Goal: Transaction & Acquisition: Purchase product/service

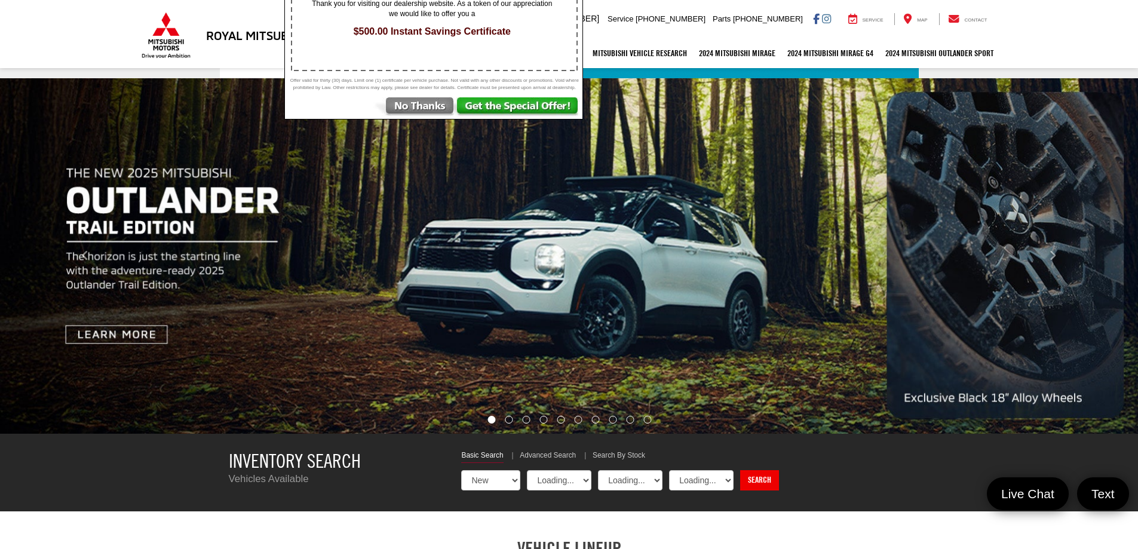
select select "Mitsubishi"
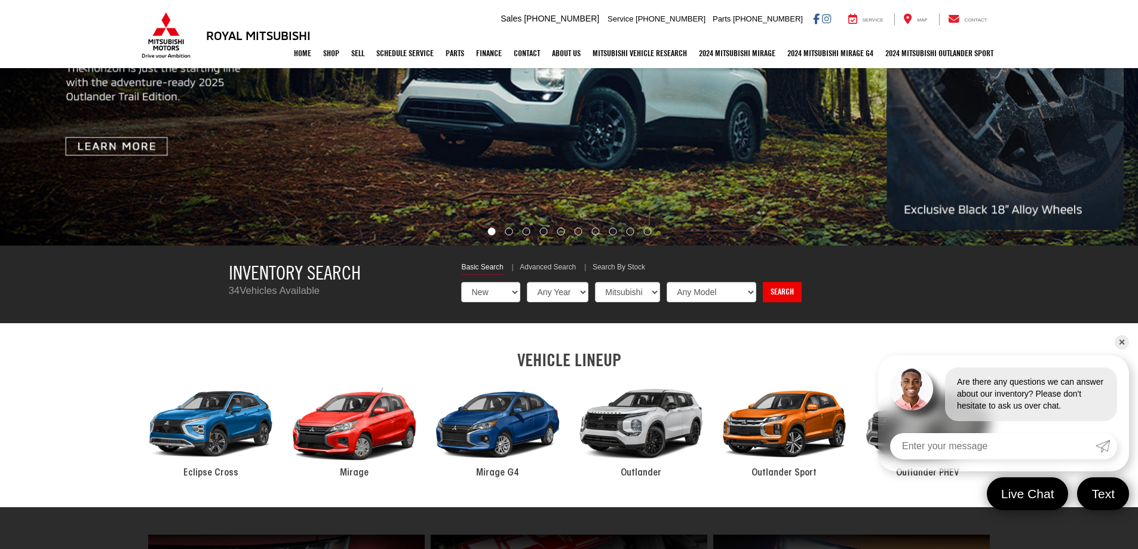
click at [632, 425] on div "2024 Mitsubishi Outlander" at bounding box center [640, 424] width 143 height 97
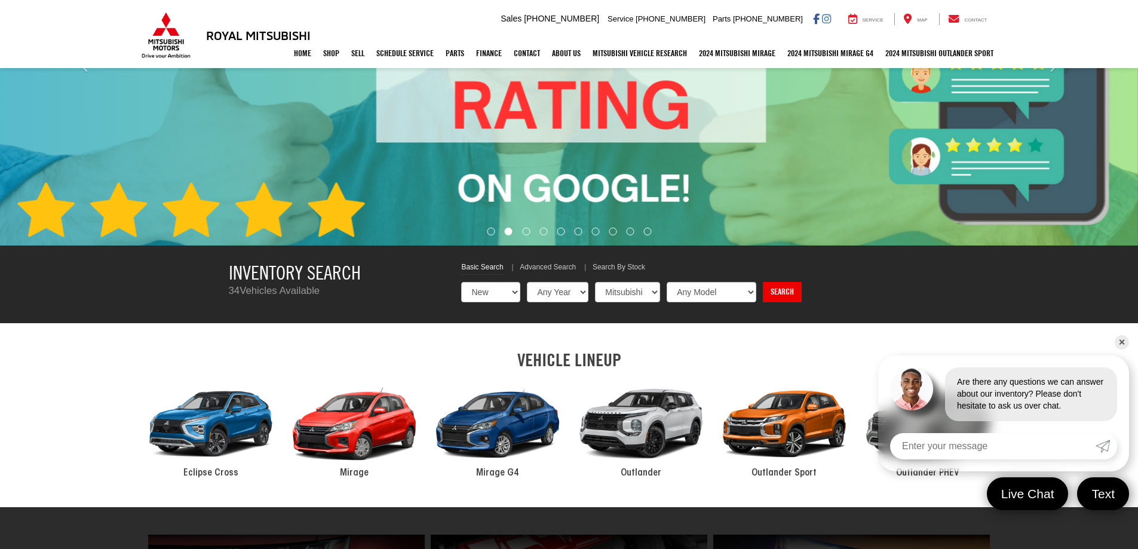
click at [637, 418] on div "2024 Mitsubishi Outlander" at bounding box center [640, 424] width 143 height 97
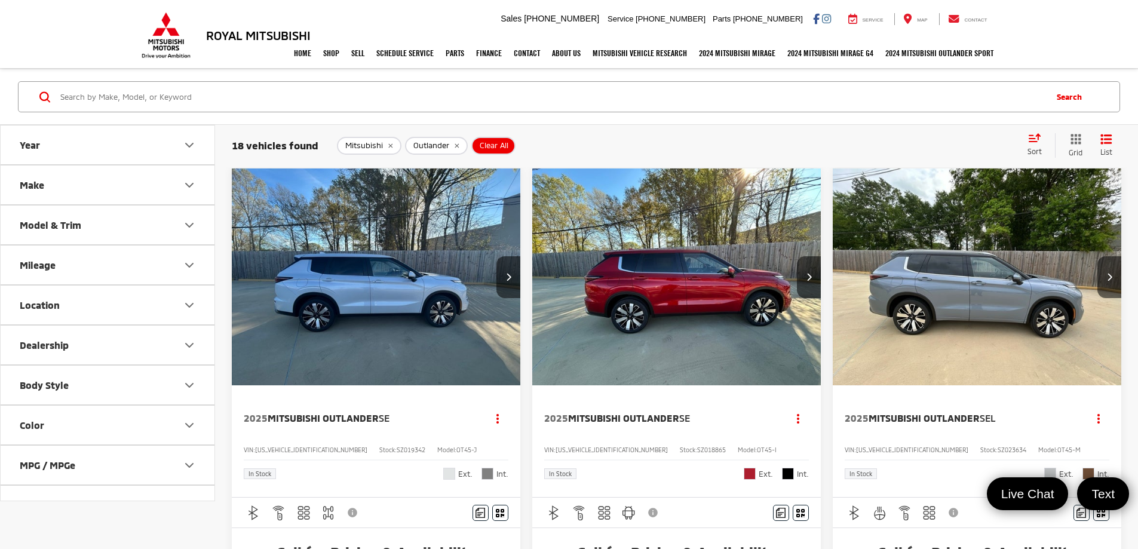
click at [77, 149] on button "Year" at bounding box center [108, 144] width 215 height 39
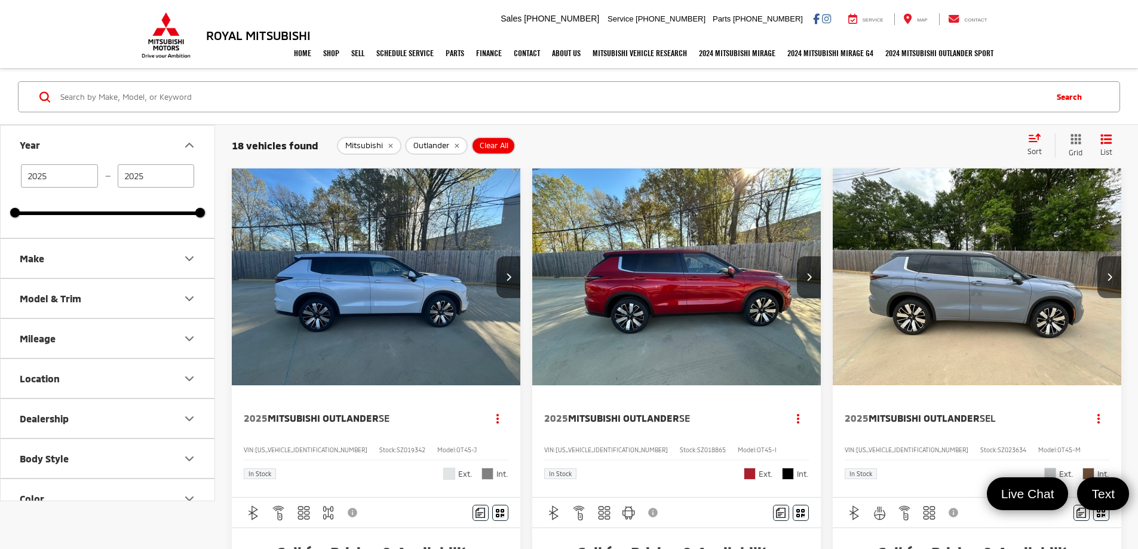
click at [77, 149] on button "Year" at bounding box center [108, 144] width 215 height 39
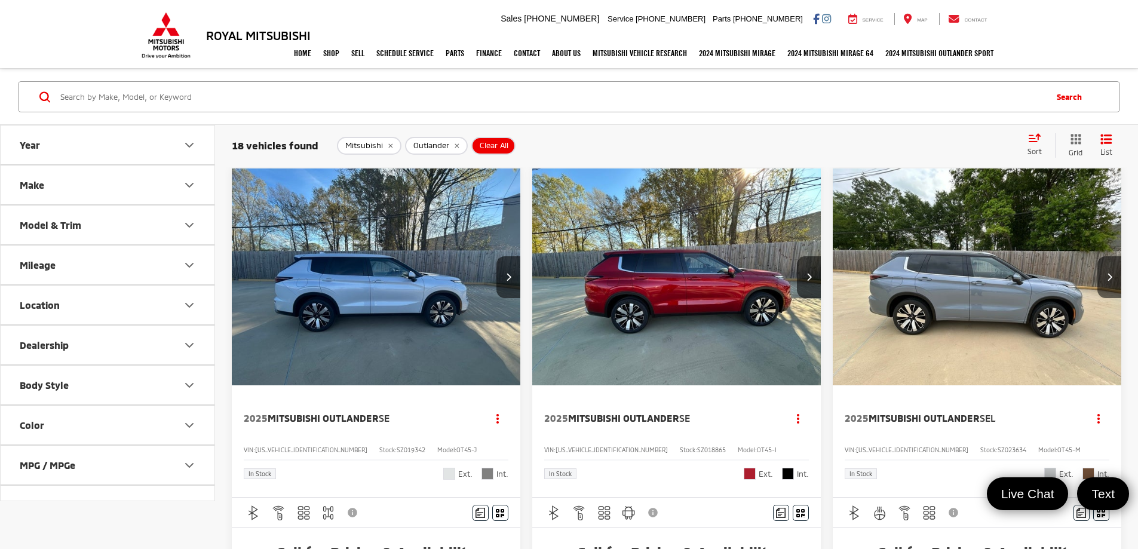
click at [89, 180] on button "Make" at bounding box center [108, 184] width 215 height 39
click at [35, 131] on button "Year" at bounding box center [108, 144] width 215 height 39
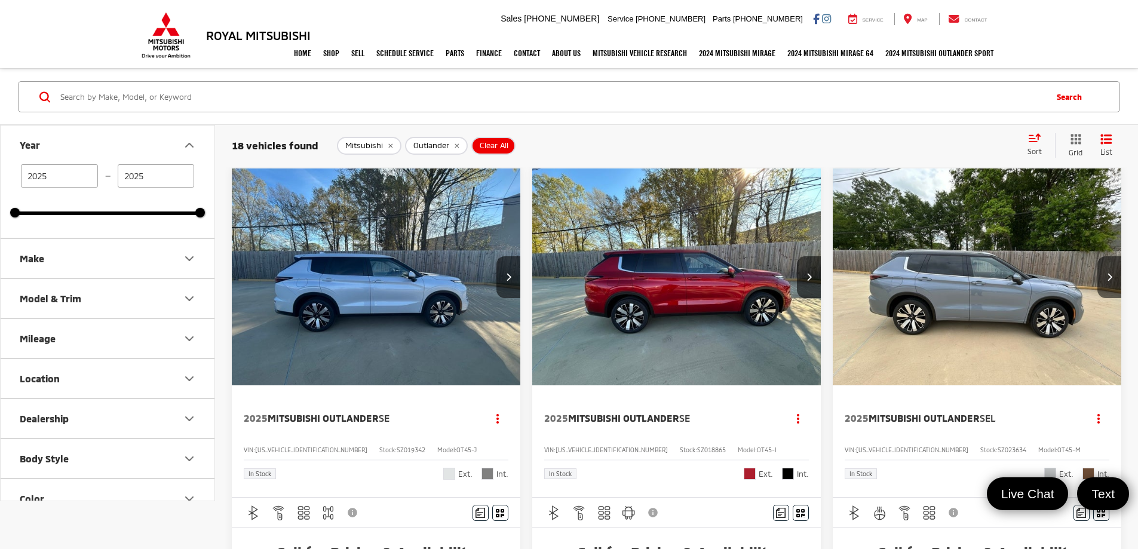
click at [35, 131] on button "Year" at bounding box center [108, 144] width 215 height 39
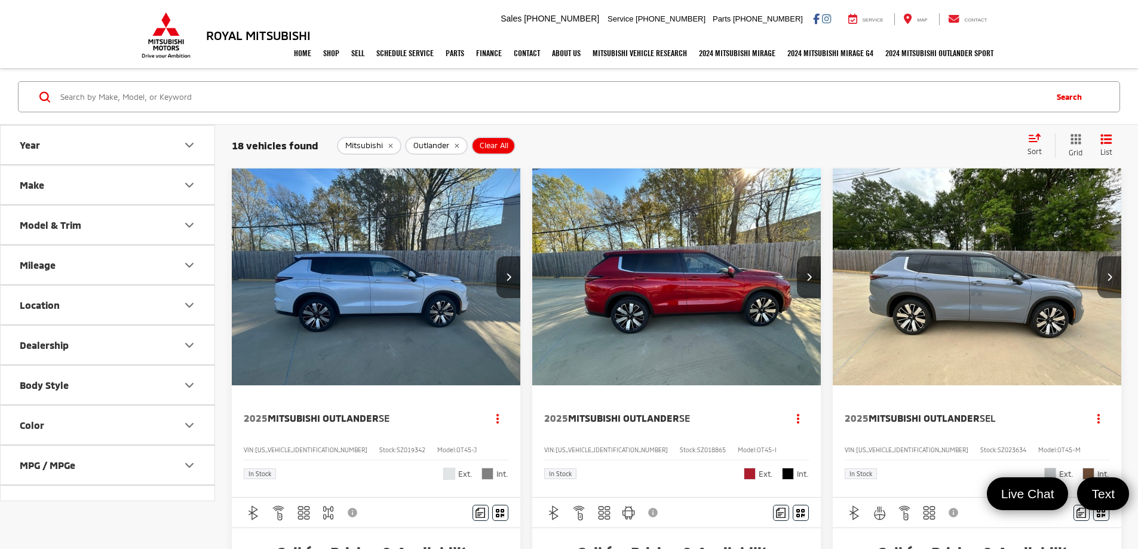
click at [56, 229] on div "Model & Trim" at bounding box center [51, 224] width 62 height 11
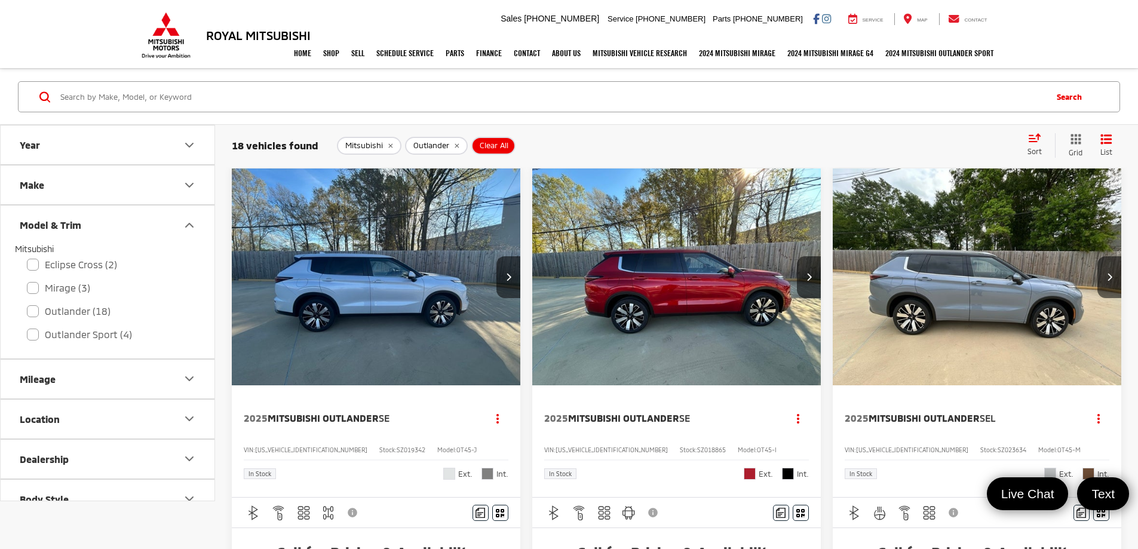
click at [57, 192] on button "Make" at bounding box center [108, 184] width 215 height 39
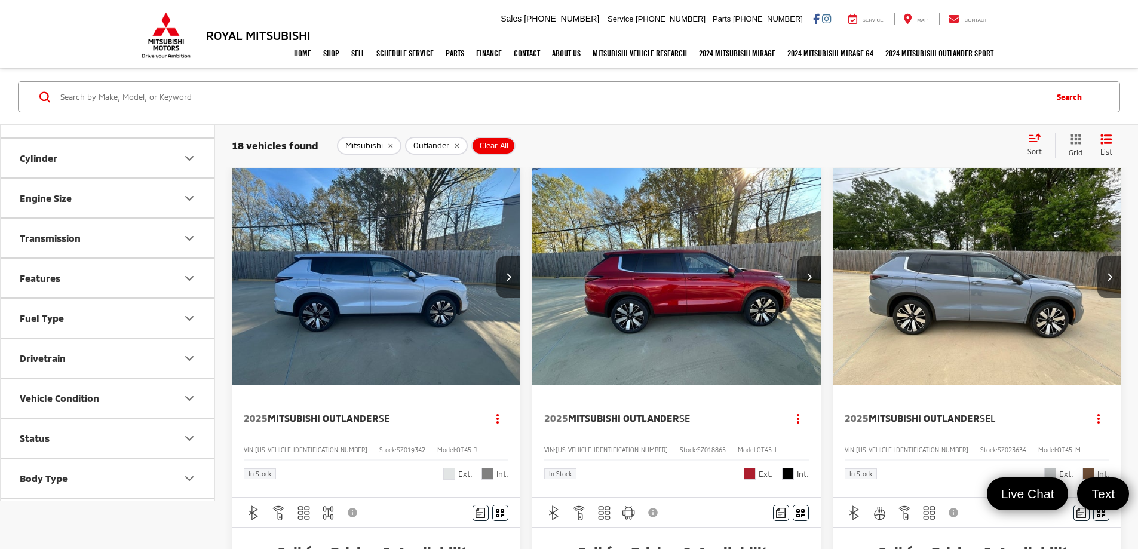
scroll to position [575, 0]
click at [152, 478] on button "Availability" at bounding box center [108, 480] width 215 height 39
click at [157, 481] on button "Availability" at bounding box center [108, 480] width 215 height 39
click at [146, 389] on button "Status" at bounding box center [108, 400] width 215 height 39
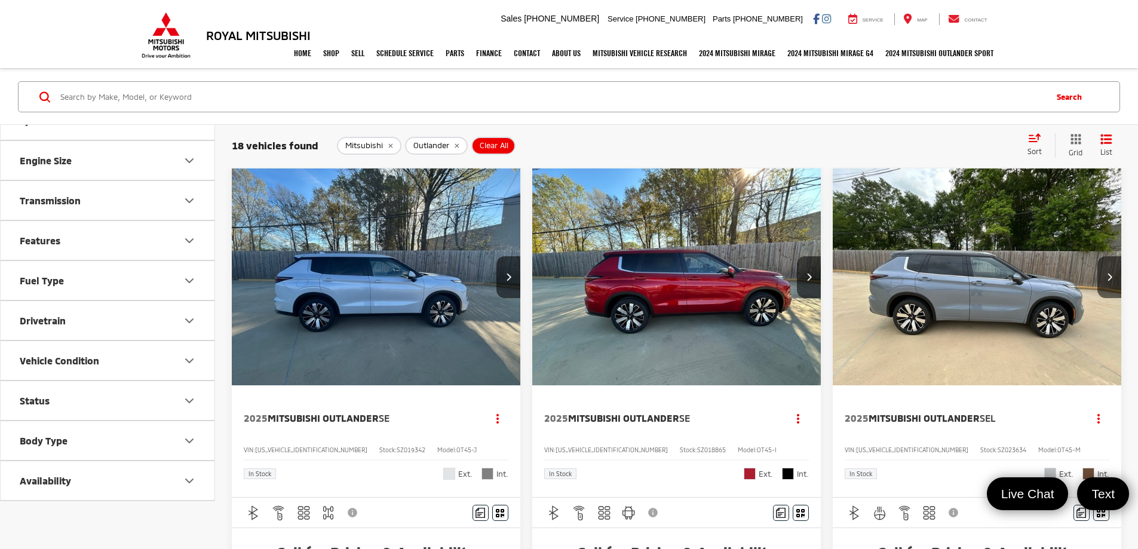
click at [131, 358] on button "Vehicle Condition" at bounding box center [108, 360] width 215 height 39
click at [34, 395] on li "NEW" at bounding box center [46, 395] width 62 height 30
click at [51, 395] on li "NEW" at bounding box center [46, 395] width 62 height 30
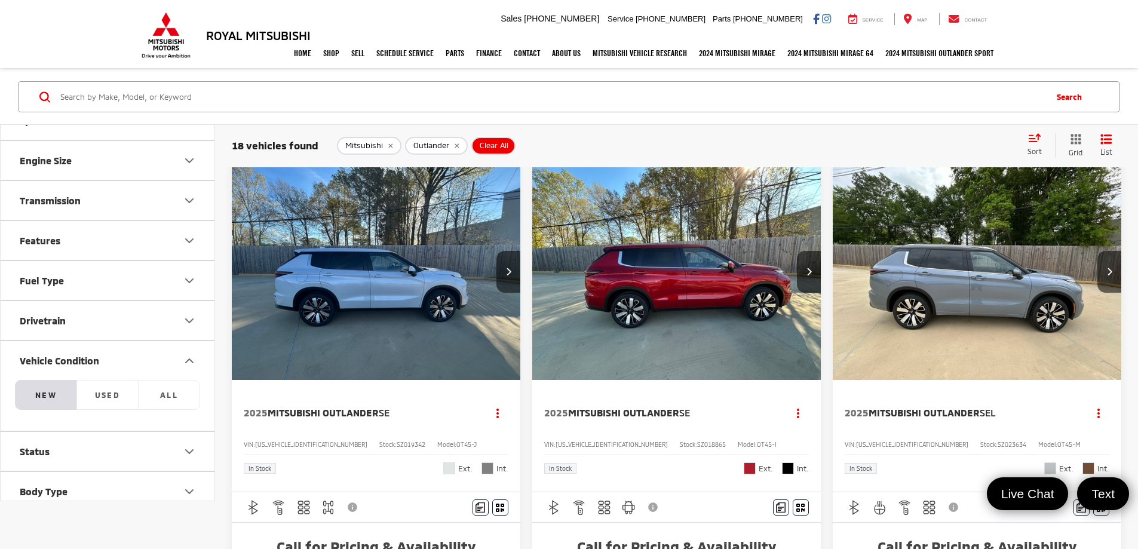
scroll to position [0, 0]
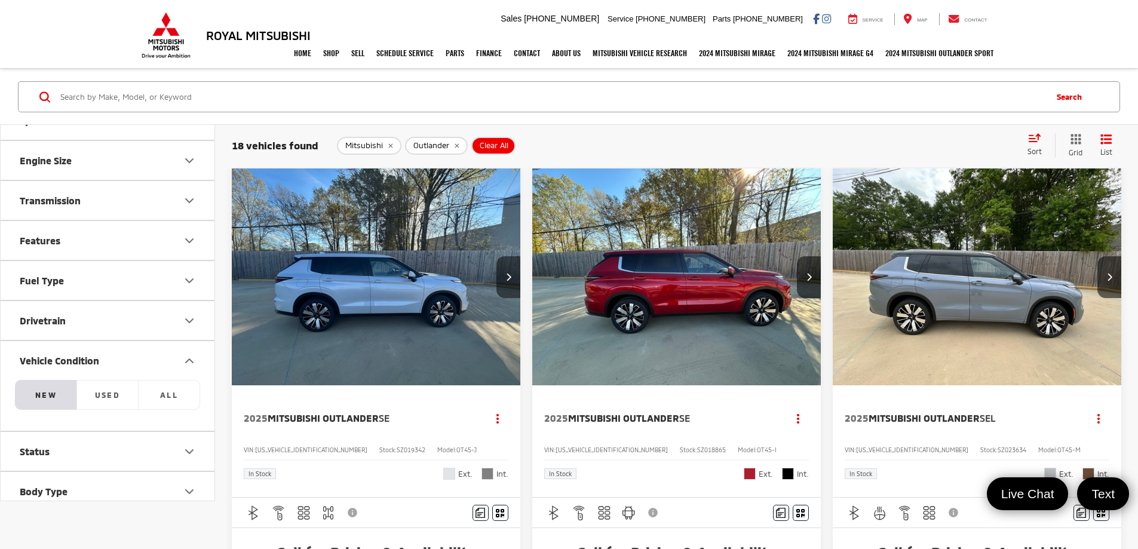
click at [496, 256] on button "Next image" at bounding box center [508, 277] width 24 height 42
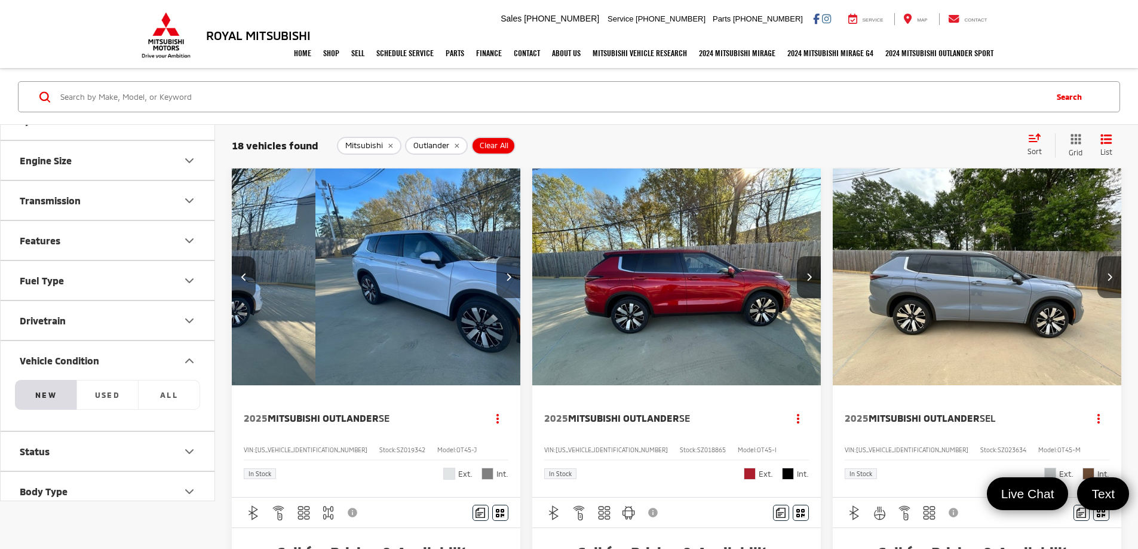
scroll to position [0, 215]
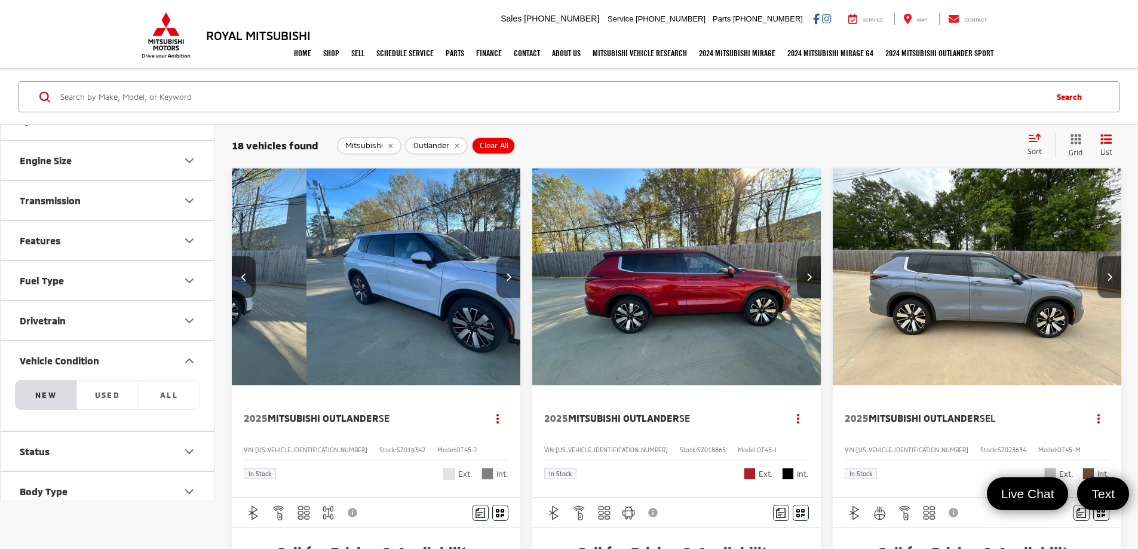
click at [496, 256] on button "Next image" at bounding box center [508, 277] width 24 height 42
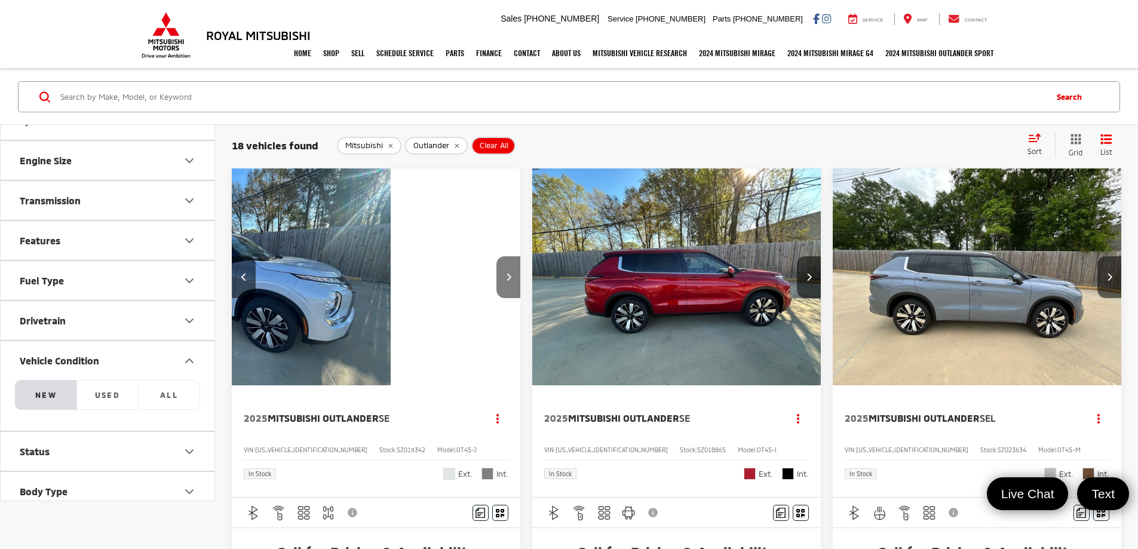
scroll to position [0, 431]
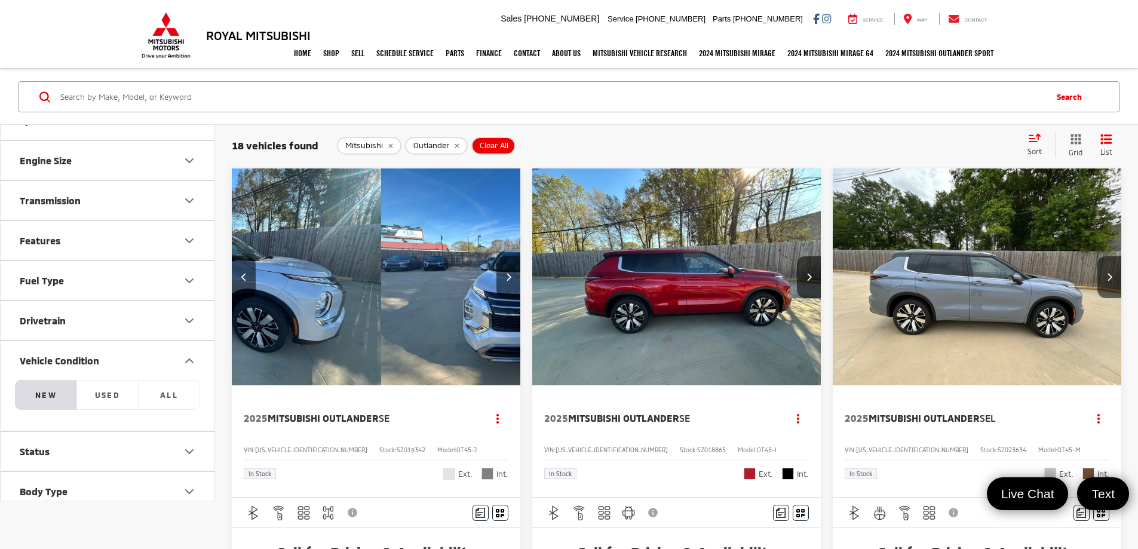
click at [496, 256] on button "Next image" at bounding box center [508, 277] width 24 height 42
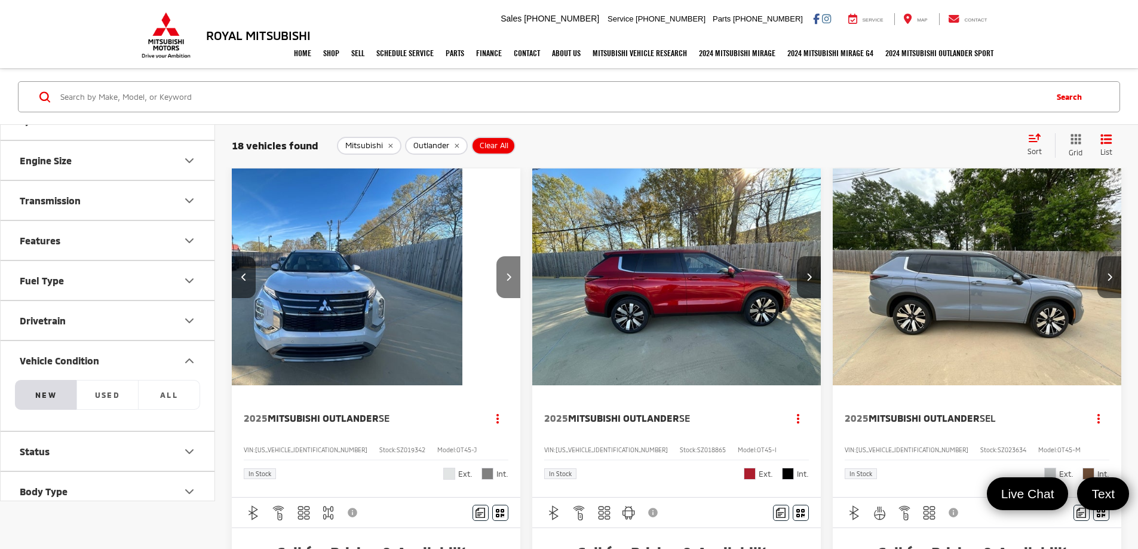
scroll to position [0, 646]
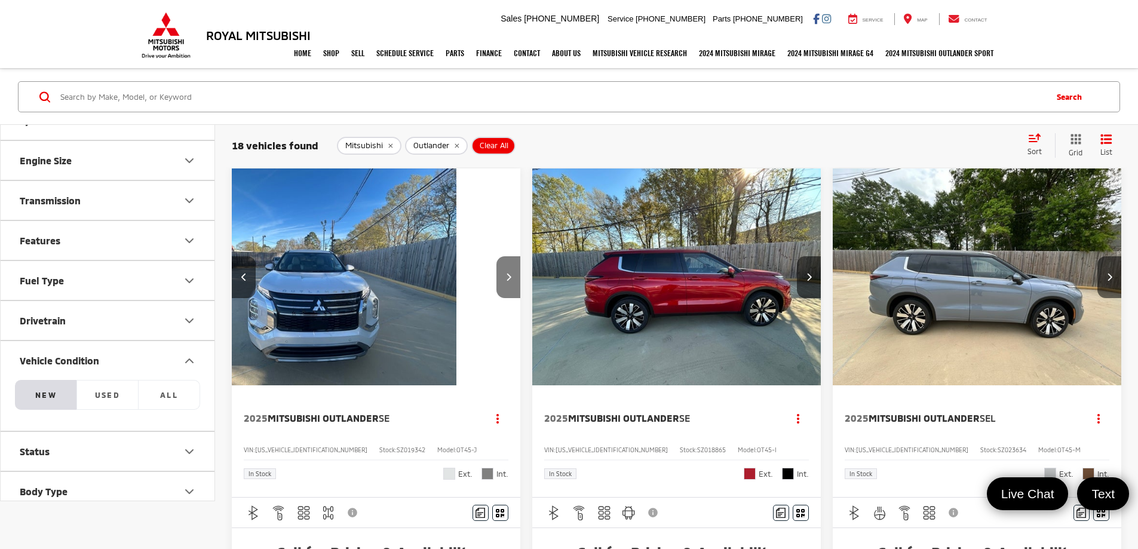
click at [496, 256] on button "Next image" at bounding box center [508, 277] width 24 height 42
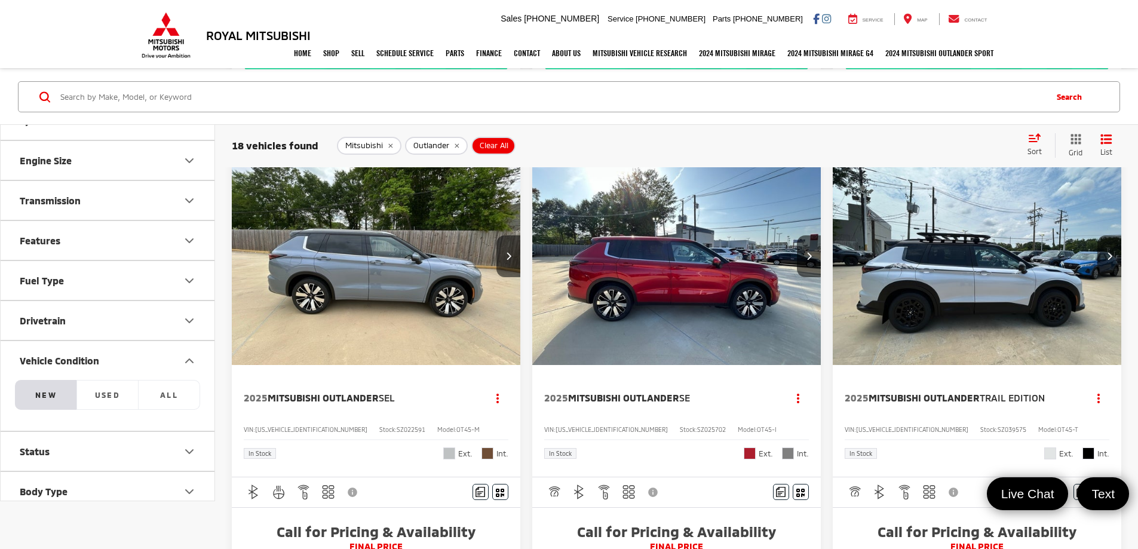
scroll to position [717, 0]
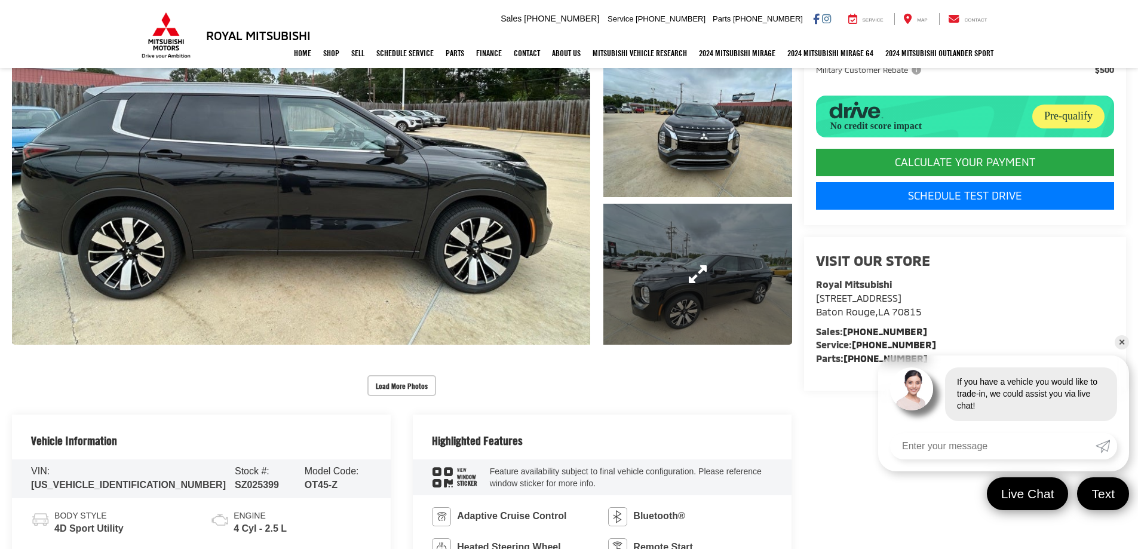
scroll to position [239, 0]
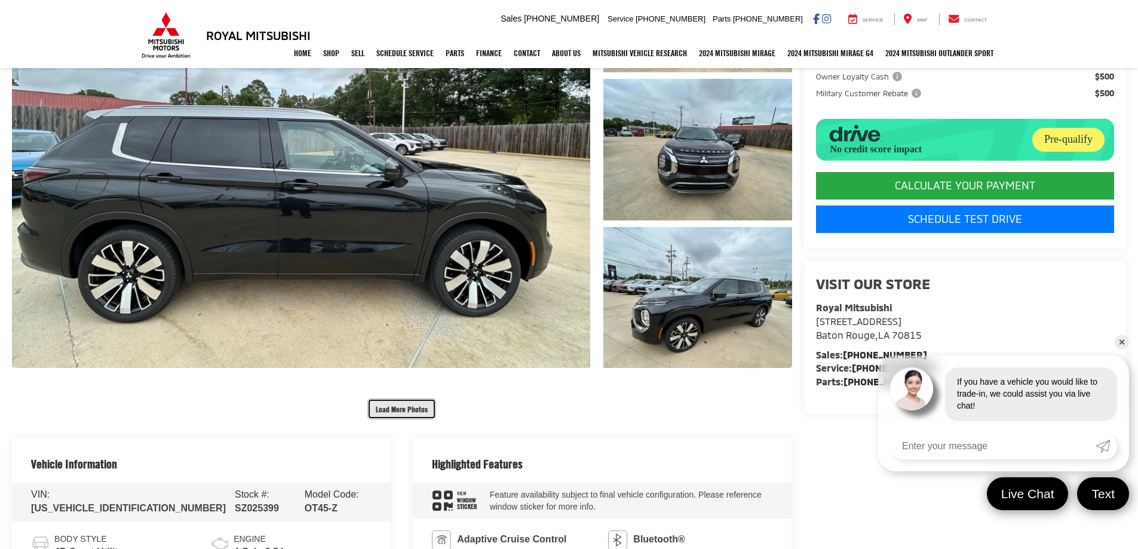
click at [388, 408] on button "Load More Photos" at bounding box center [401, 408] width 69 height 21
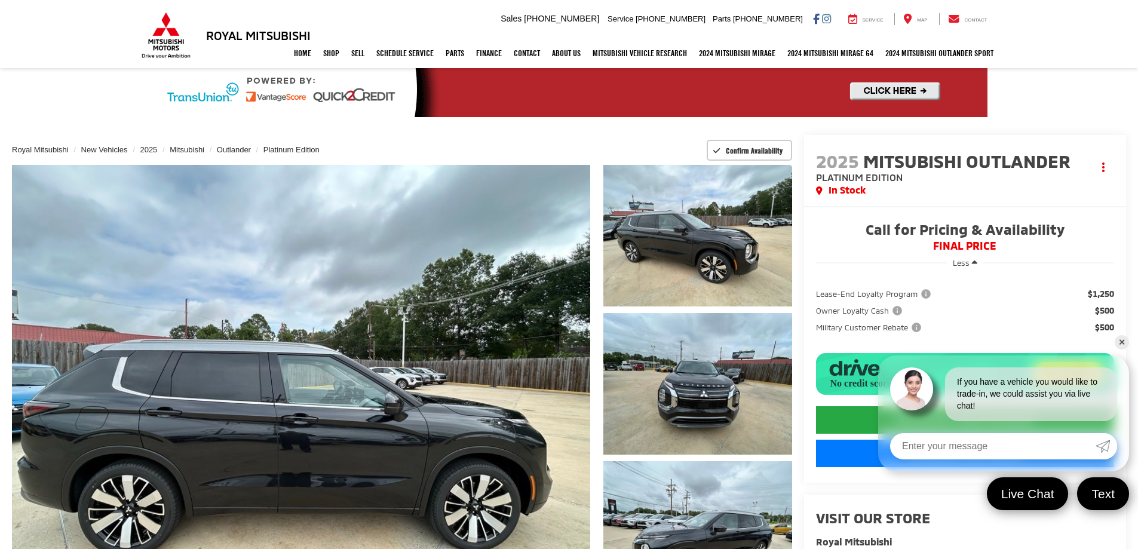
scroll to position [0, 0]
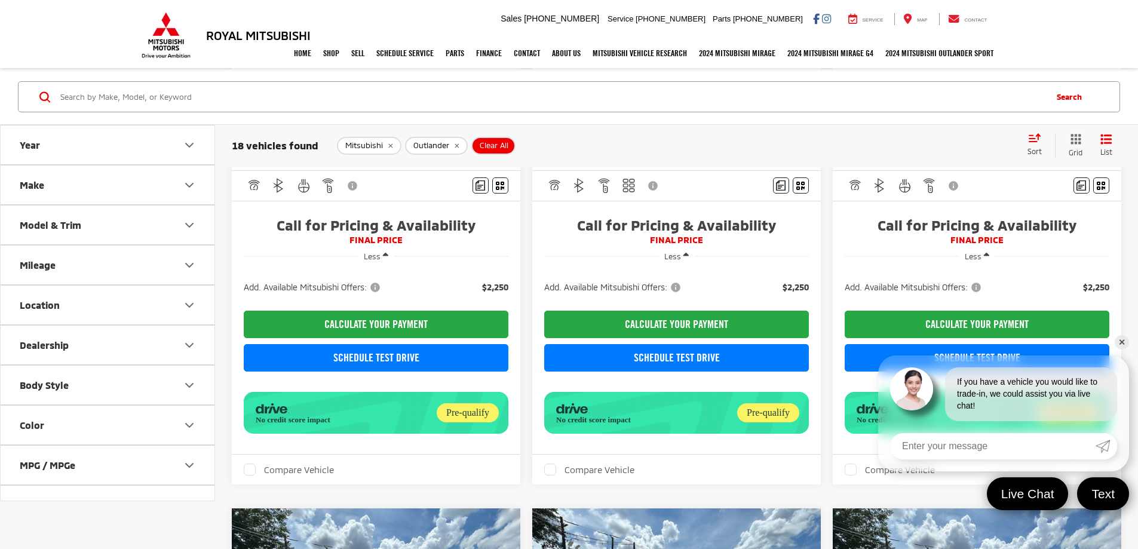
scroll to position [1799, 0]
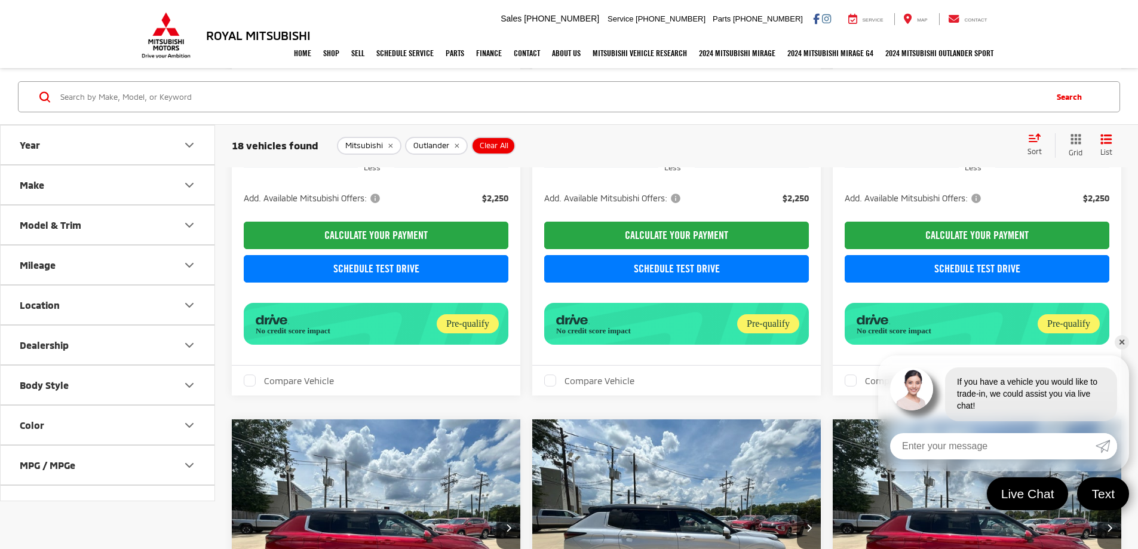
scroll to position [1799, 0]
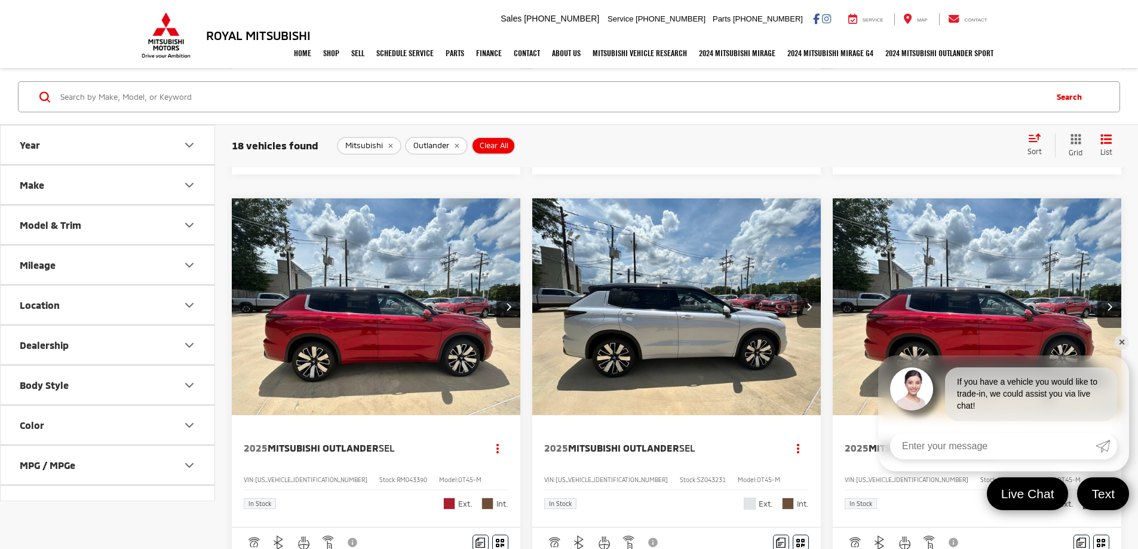
scroll to position [1911, 0]
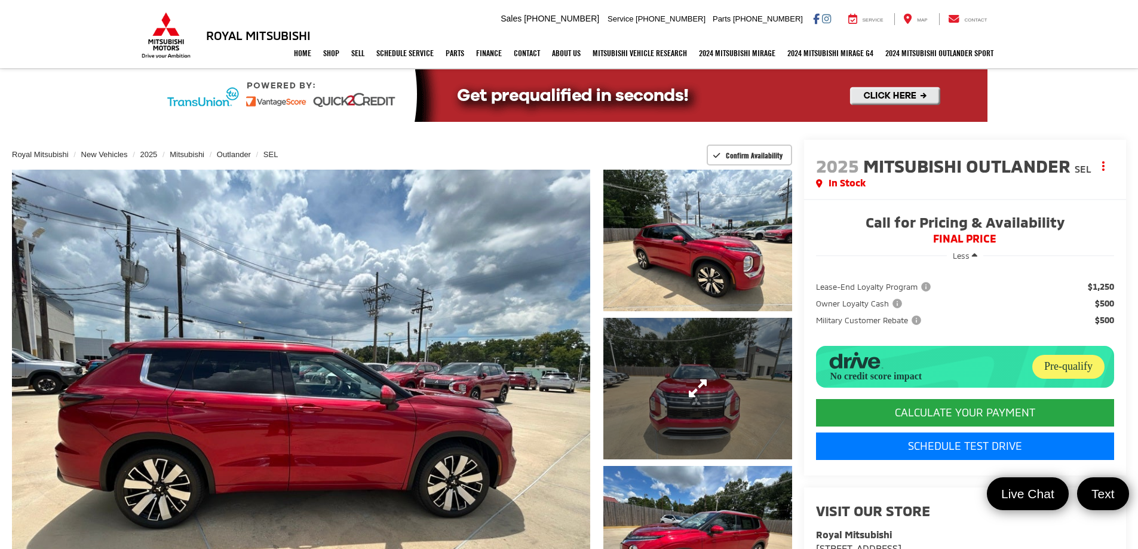
scroll to position [239, 0]
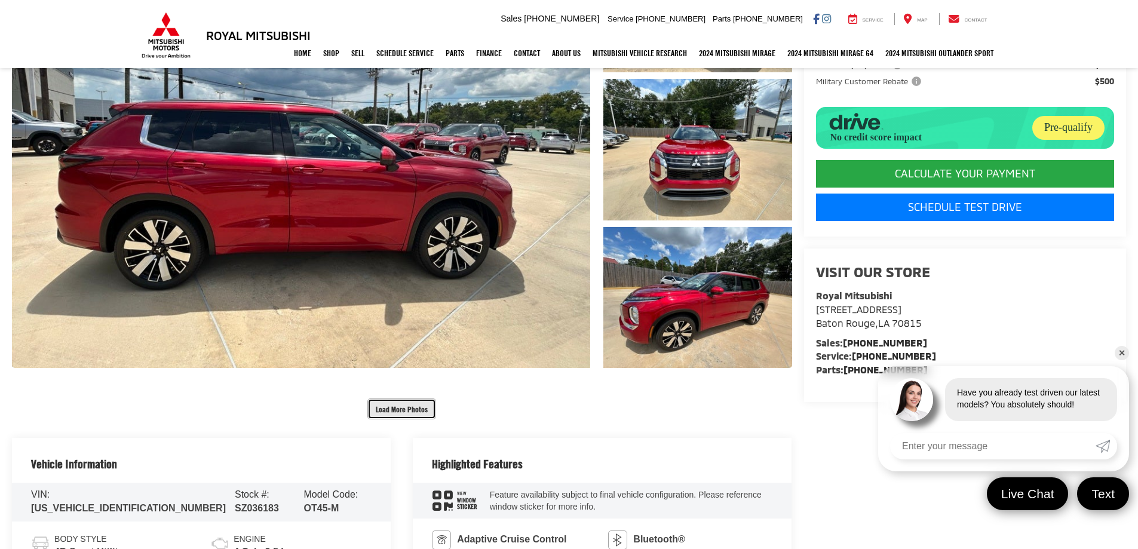
click at [403, 414] on button "Load More Photos" at bounding box center [401, 408] width 69 height 21
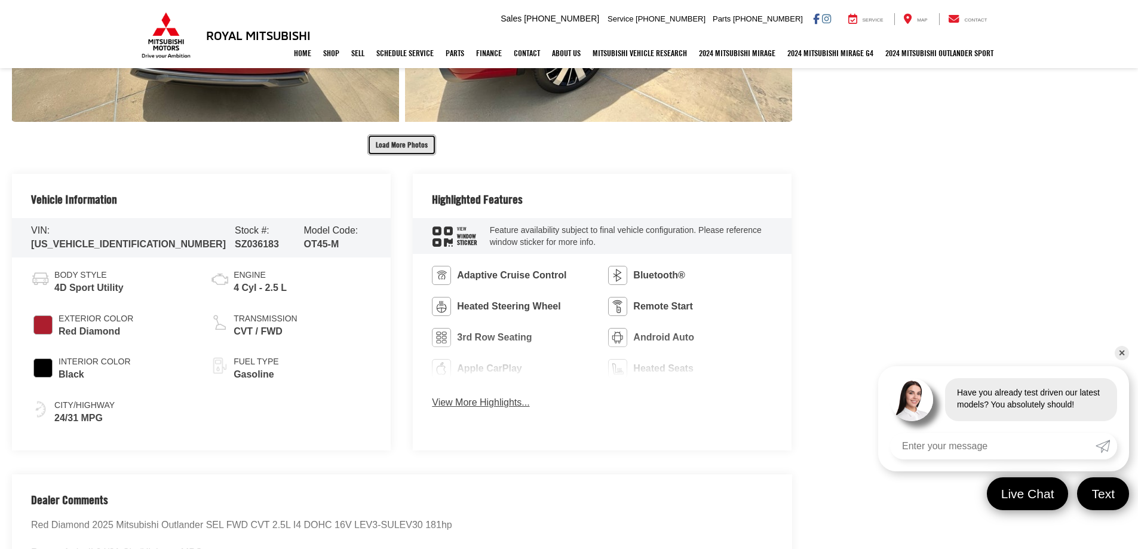
scroll to position [1015, 0]
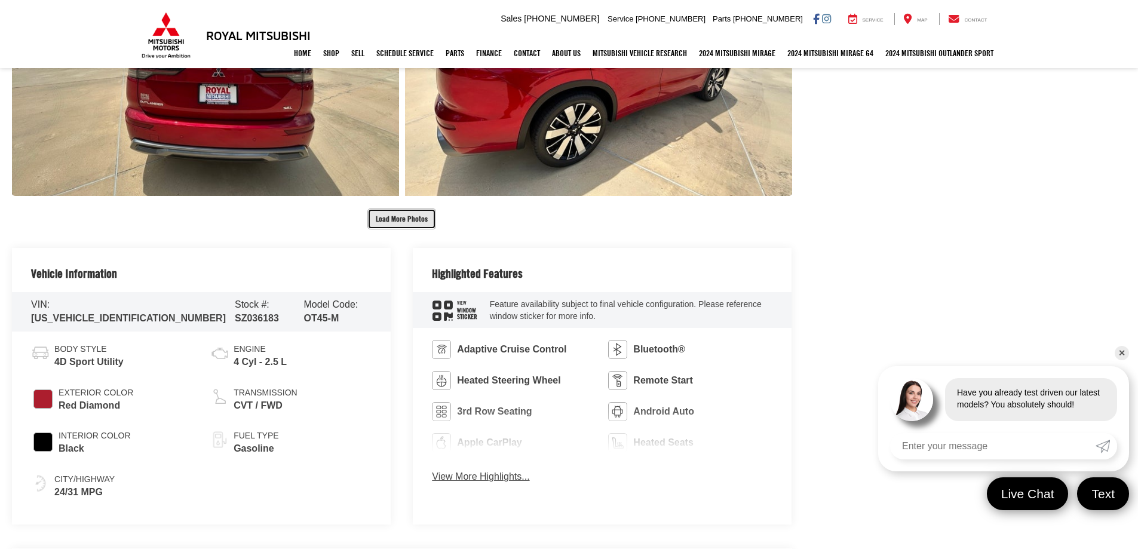
click at [411, 214] on button "Load More Photos" at bounding box center [401, 218] width 69 height 21
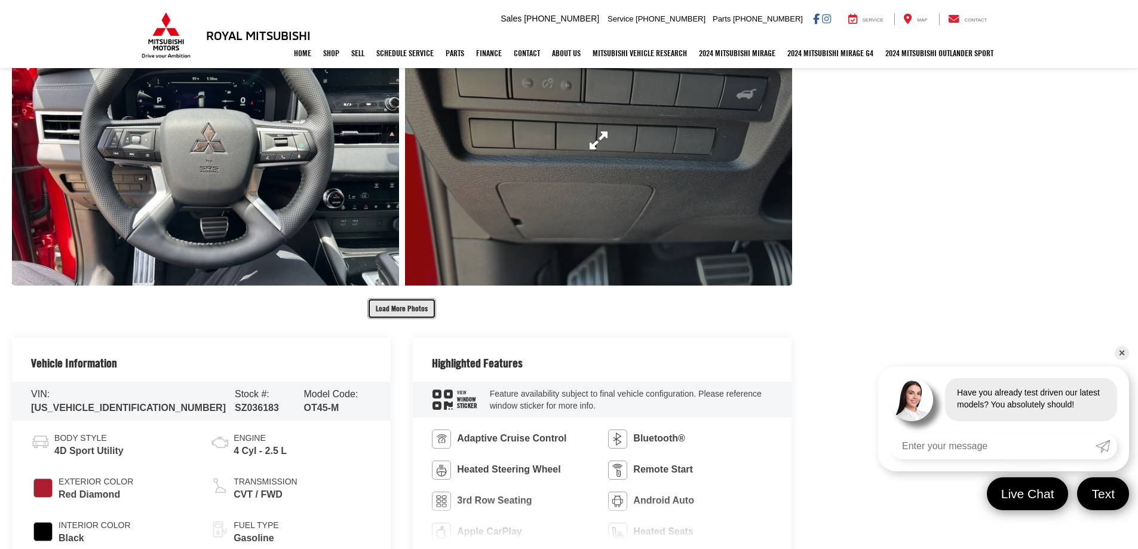
scroll to position [1553, 0]
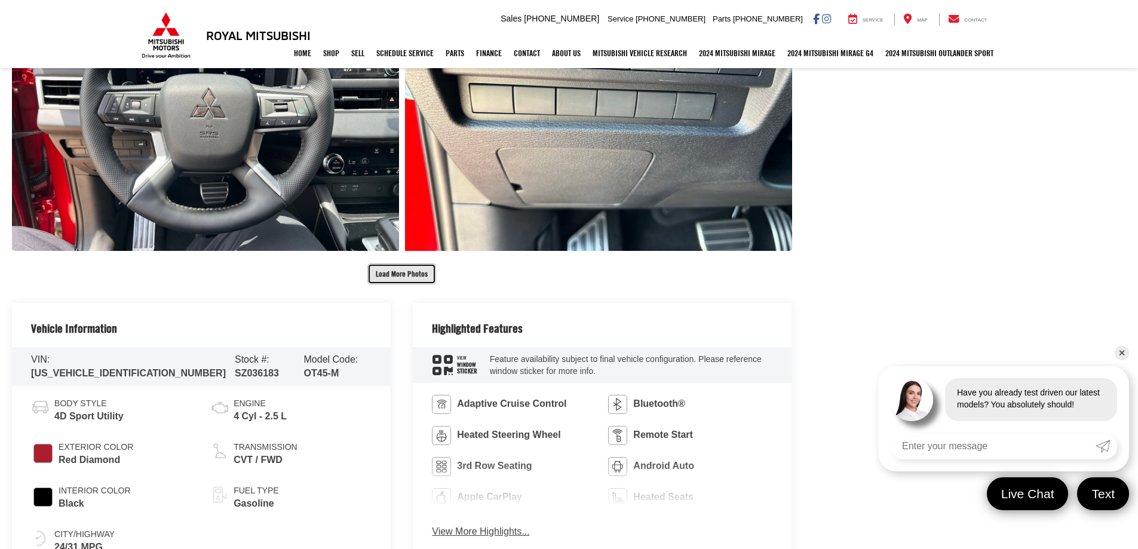
click at [408, 268] on button "Load More Photos" at bounding box center [401, 273] width 69 height 21
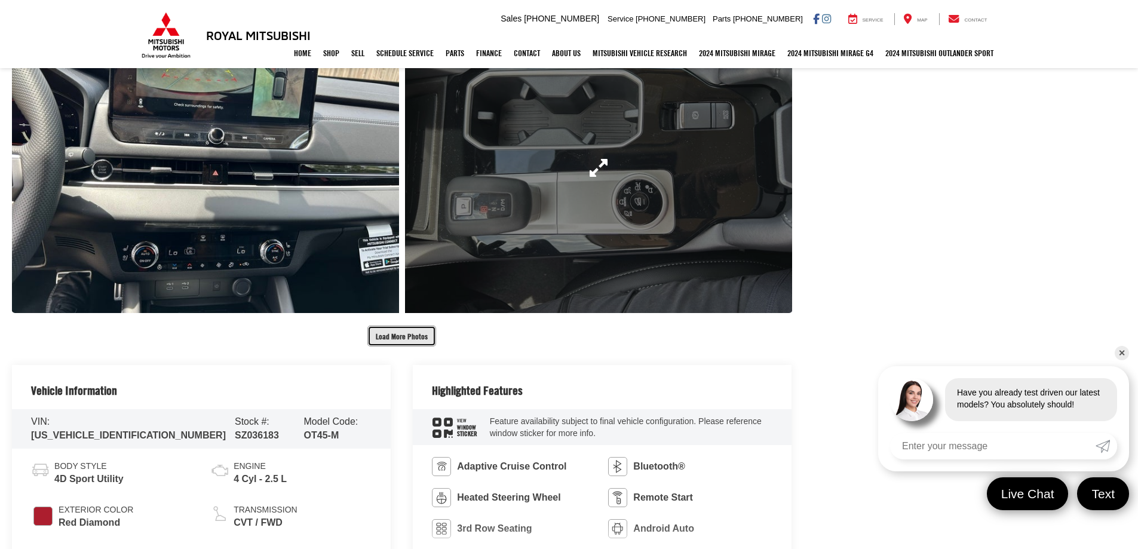
scroll to position [2210, 0]
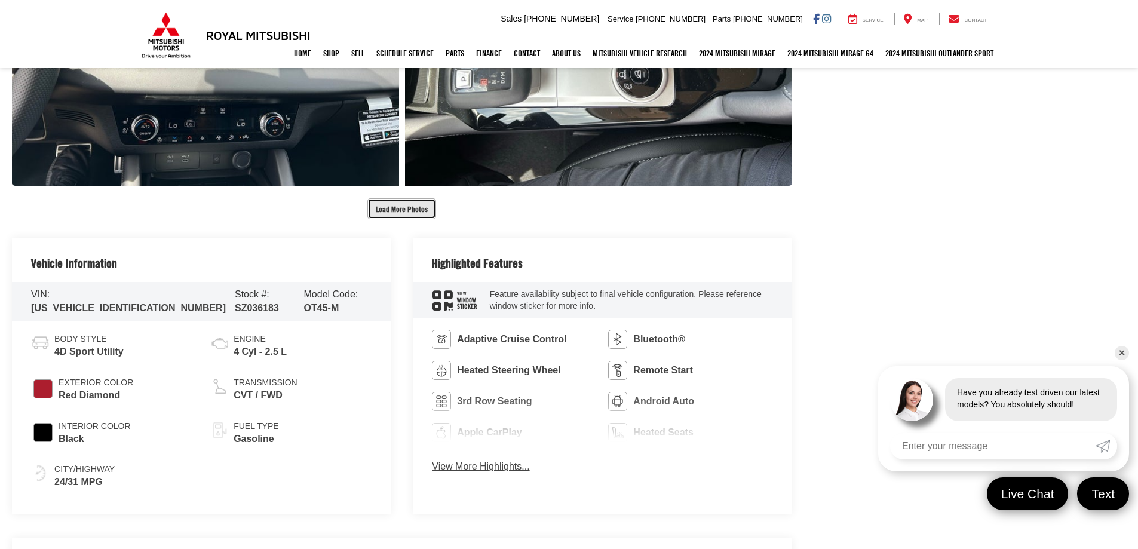
click at [409, 209] on button "Load More Photos" at bounding box center [401, 208] width 69 height 21
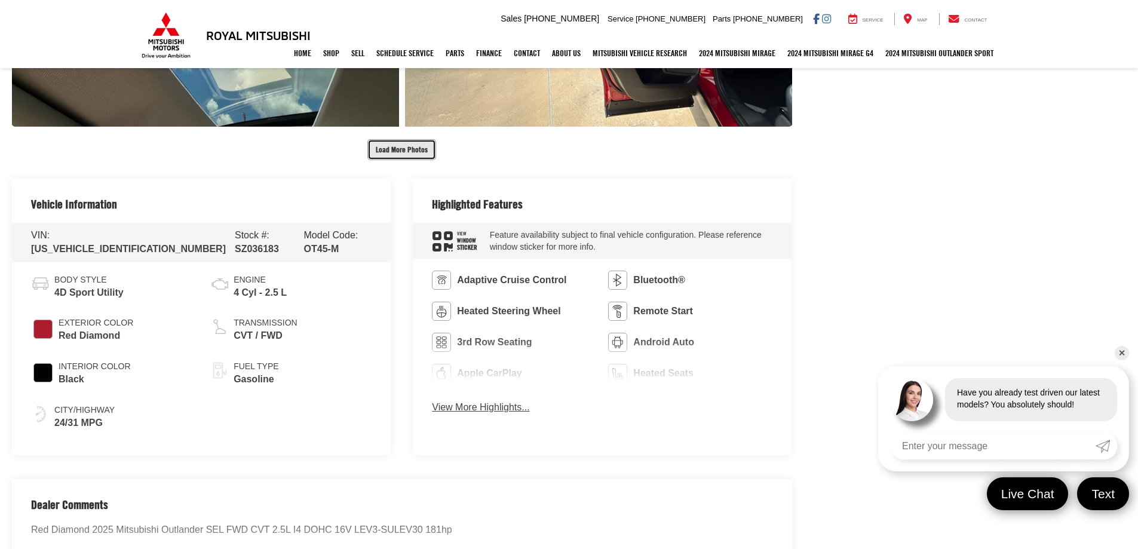
scroll to position [2747, 0]
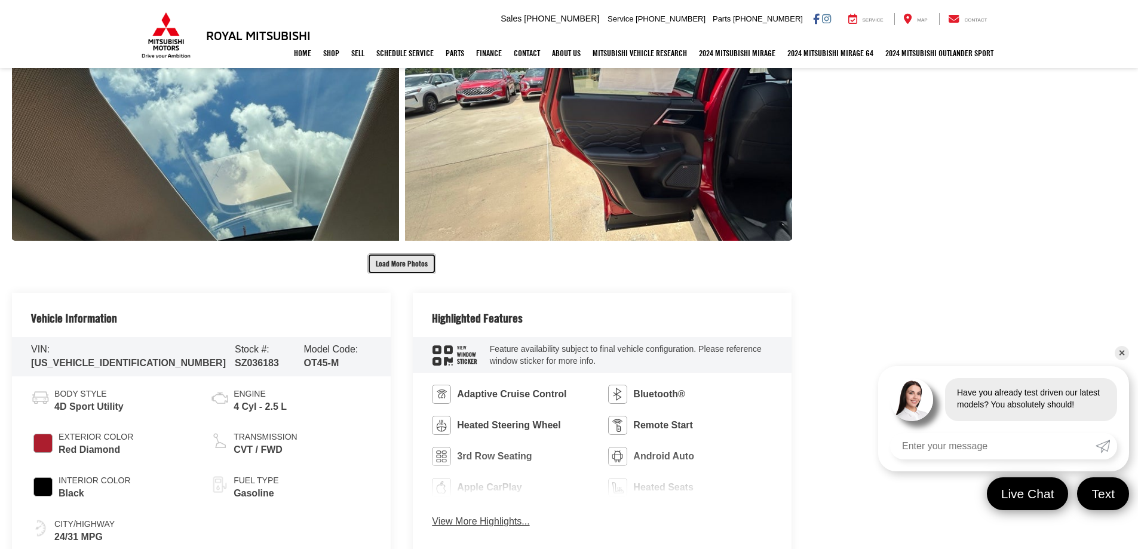
click at [397, 261] on button "Load More Photos" at bounding box center [401, 263] width 69 height 21
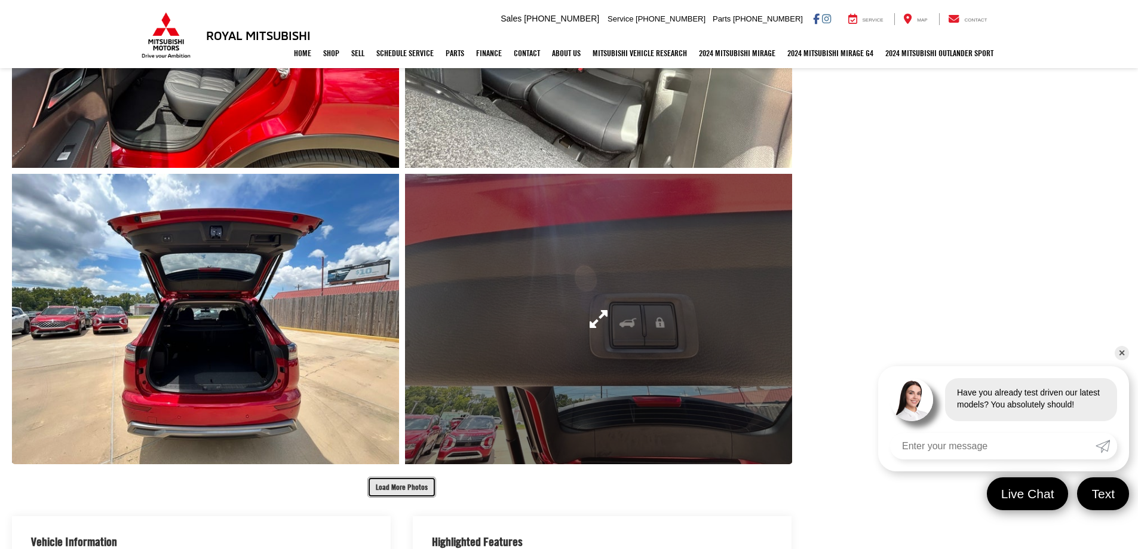
scroll to position [3225, 0]
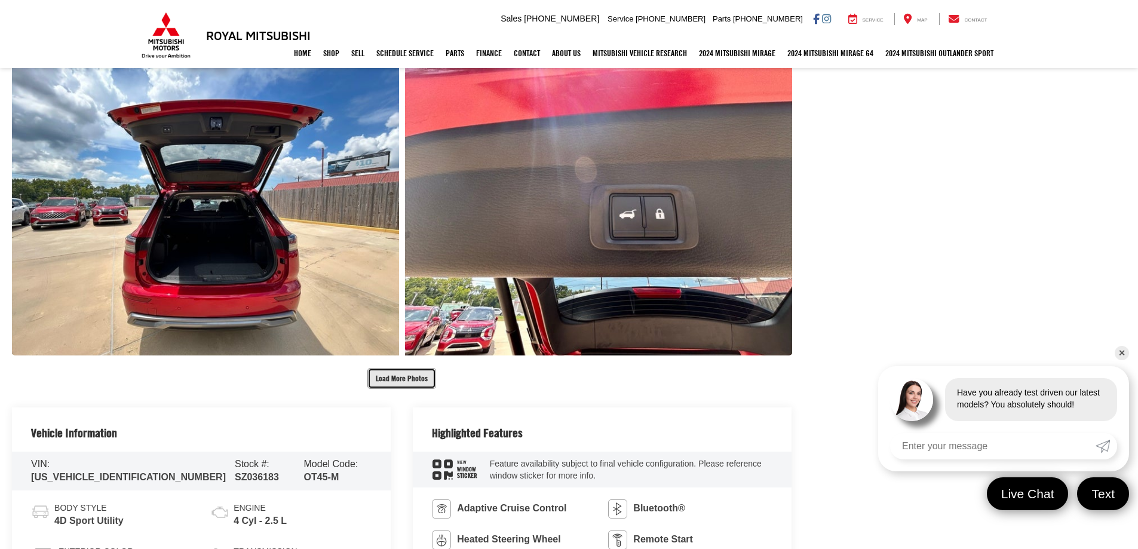
click at [379, 376] on button "Load More Photos" at bounding box center [401, 378] width 69 height 21
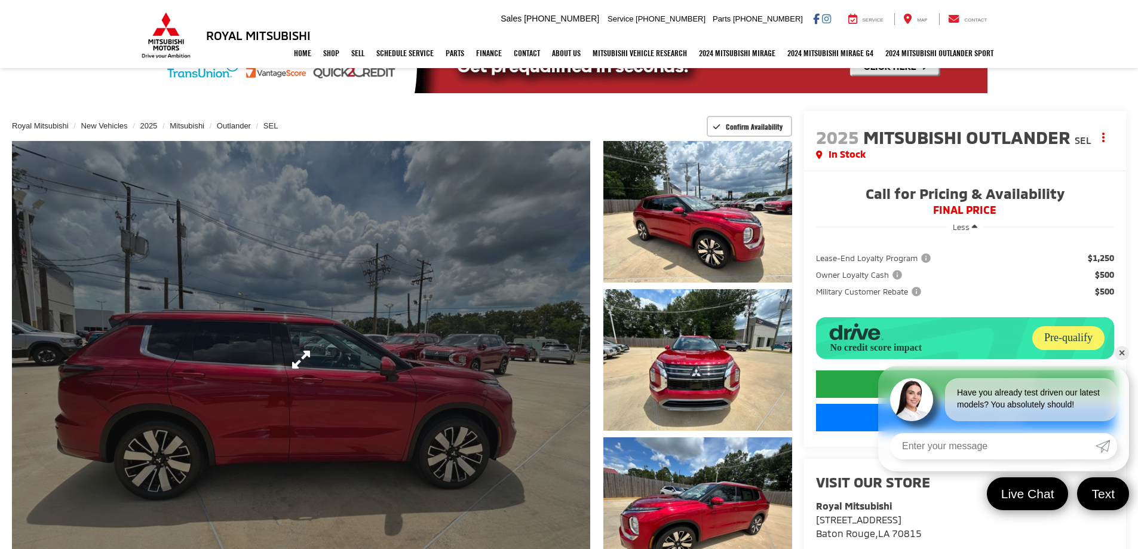
scroll to position [0, 0]
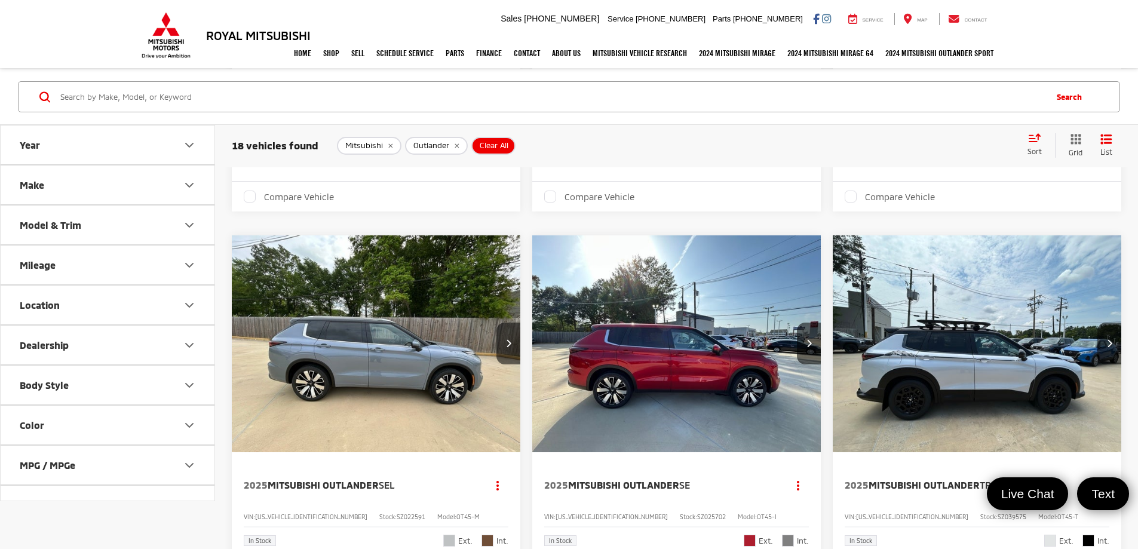
scroll to position [606, 0]
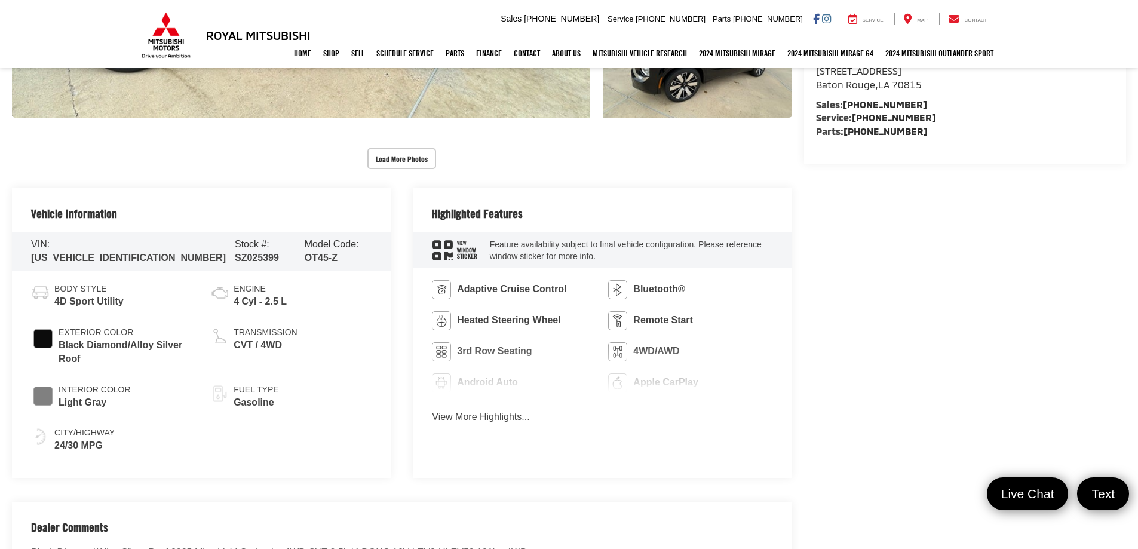
scroll to position [478, 0]
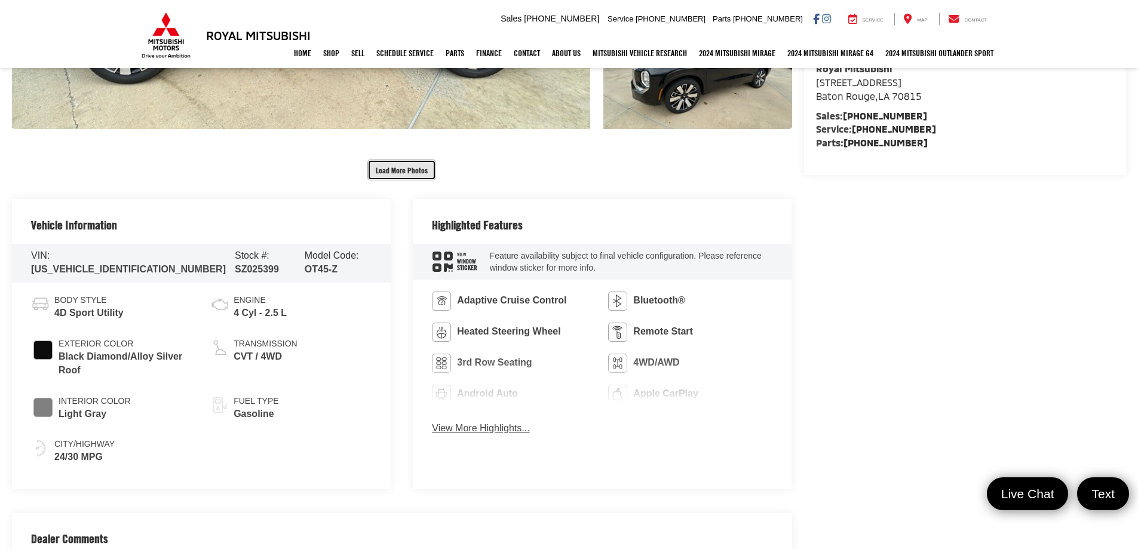
click at [402, 170] on button "Load More Photos" at bounding box center [401, 169] width 69 height 21
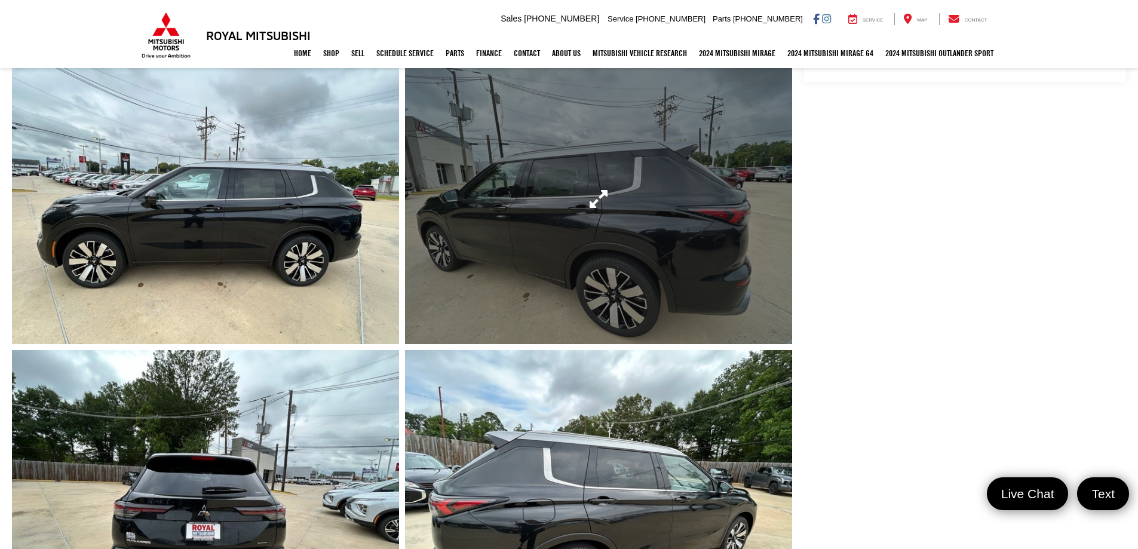
scroll to position [717, 0]
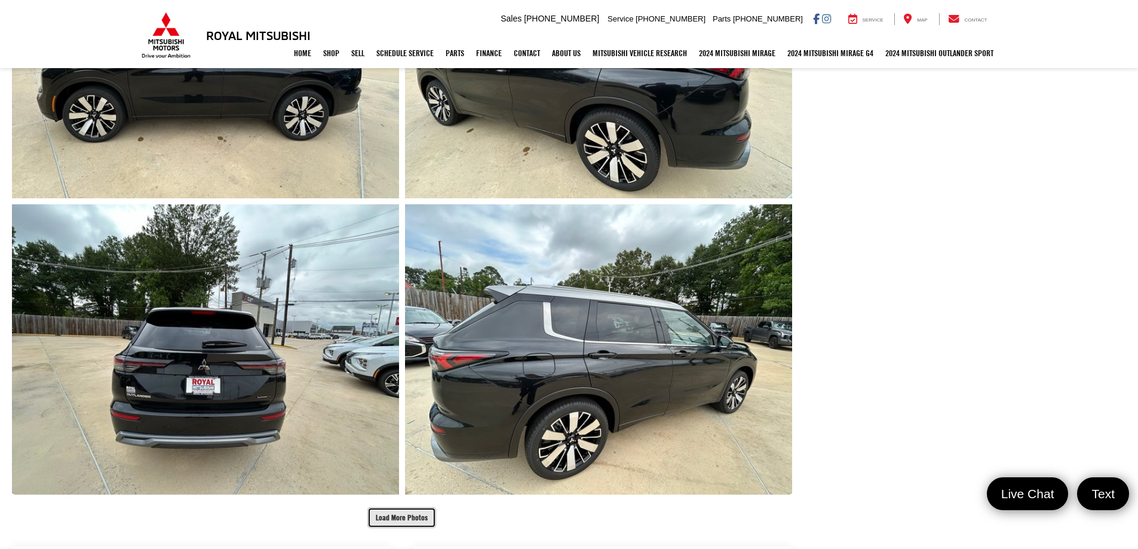
click at [384, 515] on button "Load More Photos" at bounding box center [401, 517] width 69 height 21
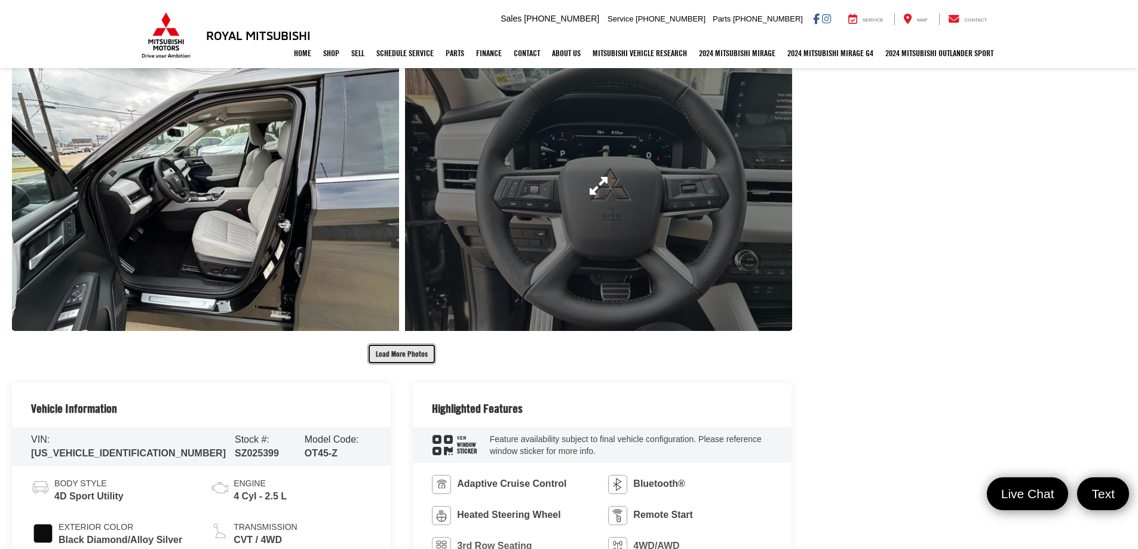
scroll to position [1493, 0]
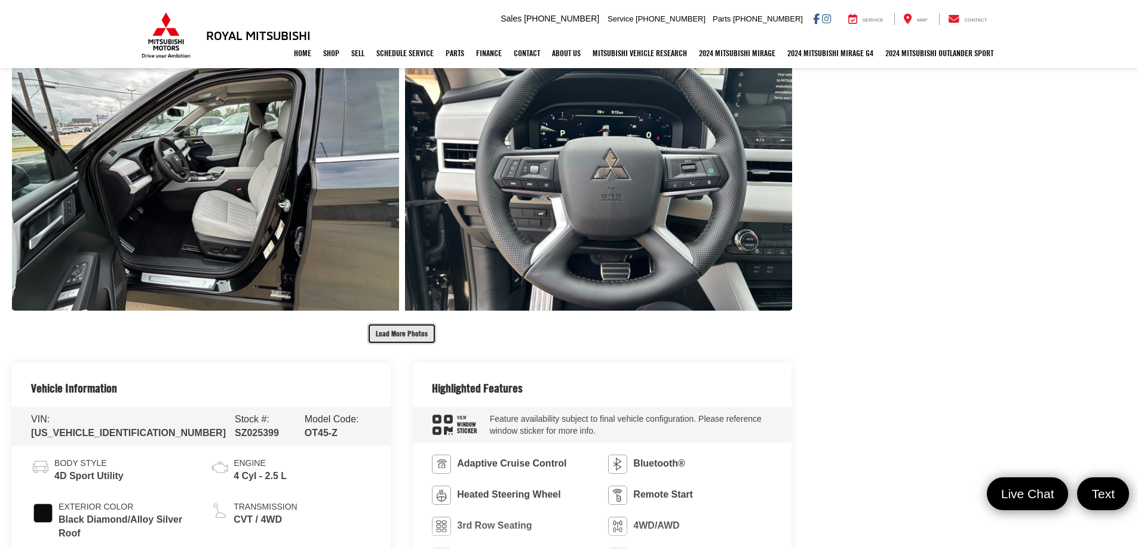
click at [395, 334] on button "Load More Photos" at bounding box center [401, 333] width 69 height 21
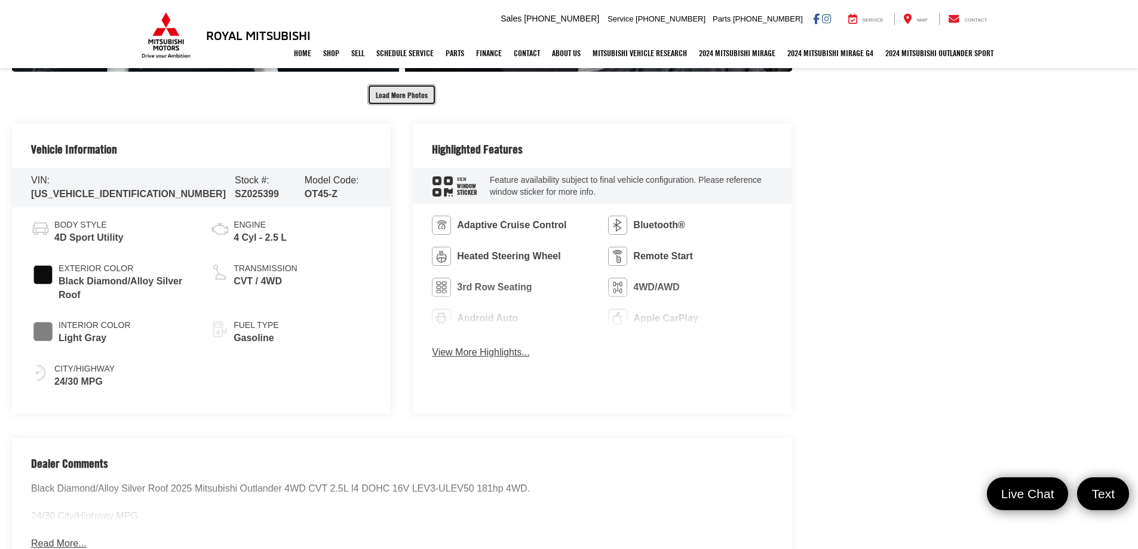
scroll to position [2329, 0]
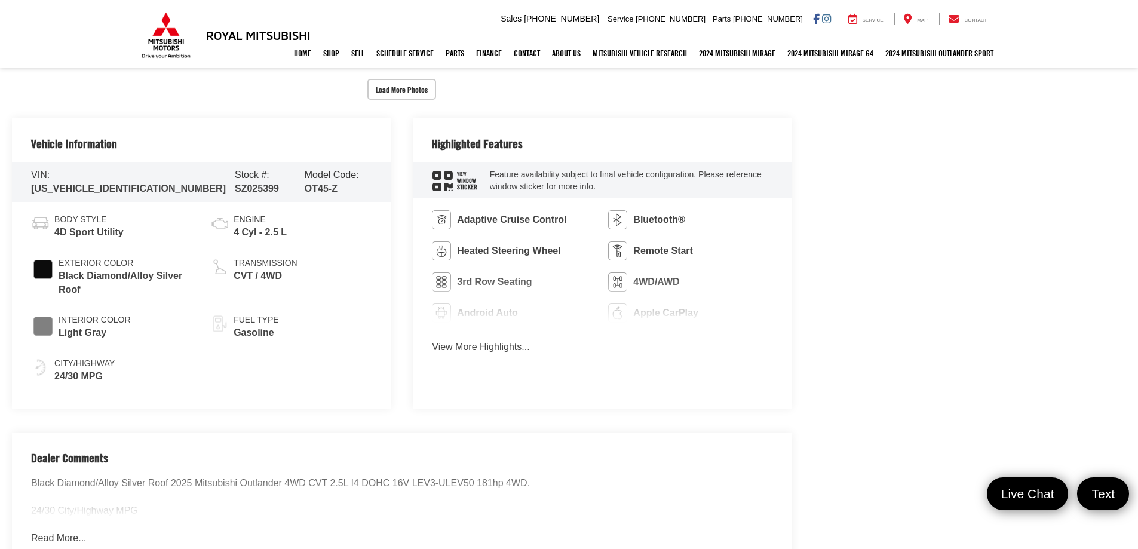
click at [509, 349] on button "View More Highlights..." at bounding box center [480, 347] width 97 height 14
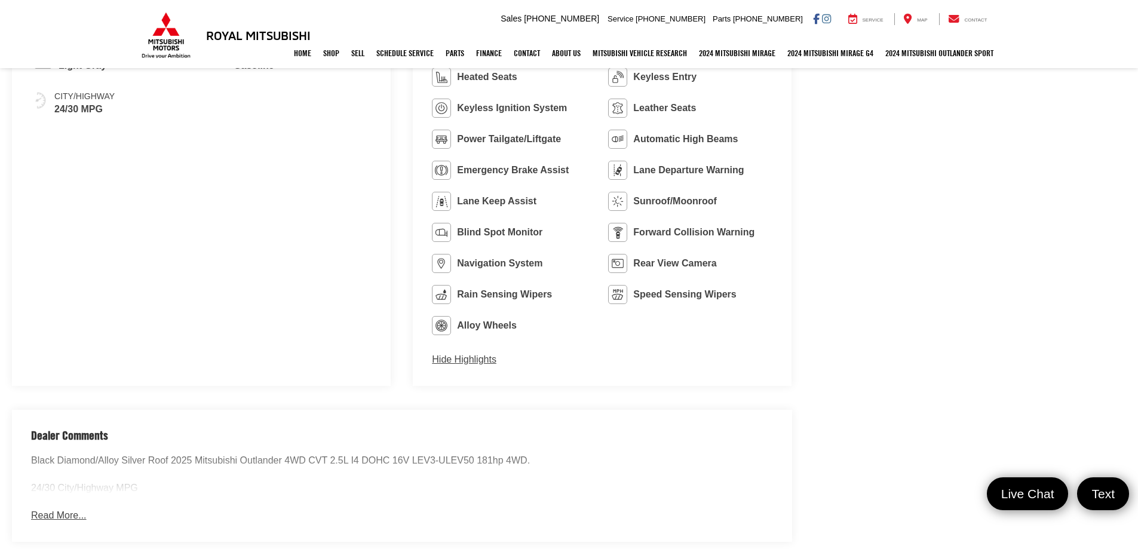
scroll to position [2687, 0]
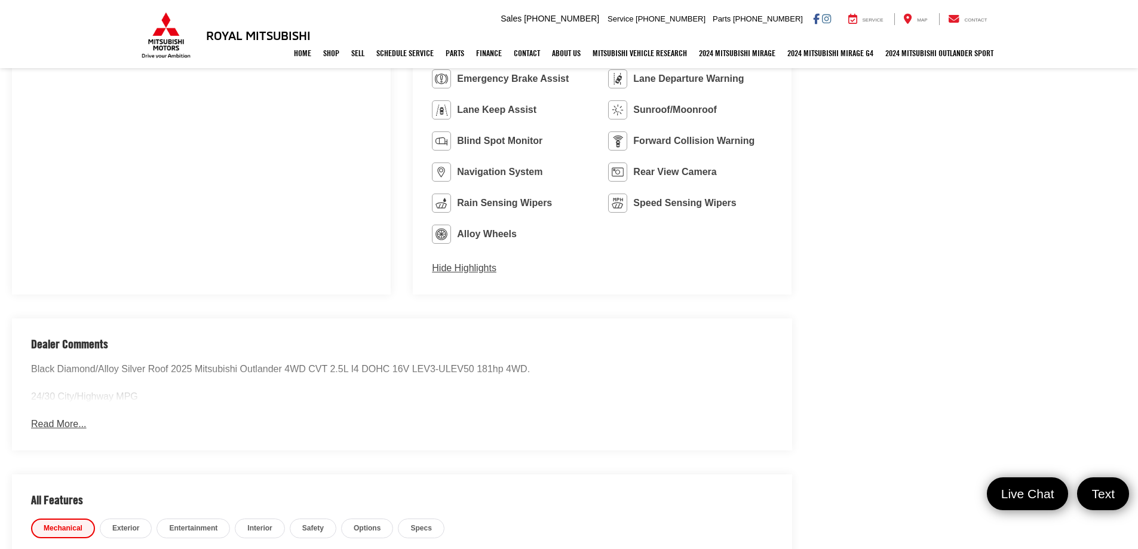
click at [70, 426] on button "Read More..." at bounding box center [58, 424] width 55 height 14
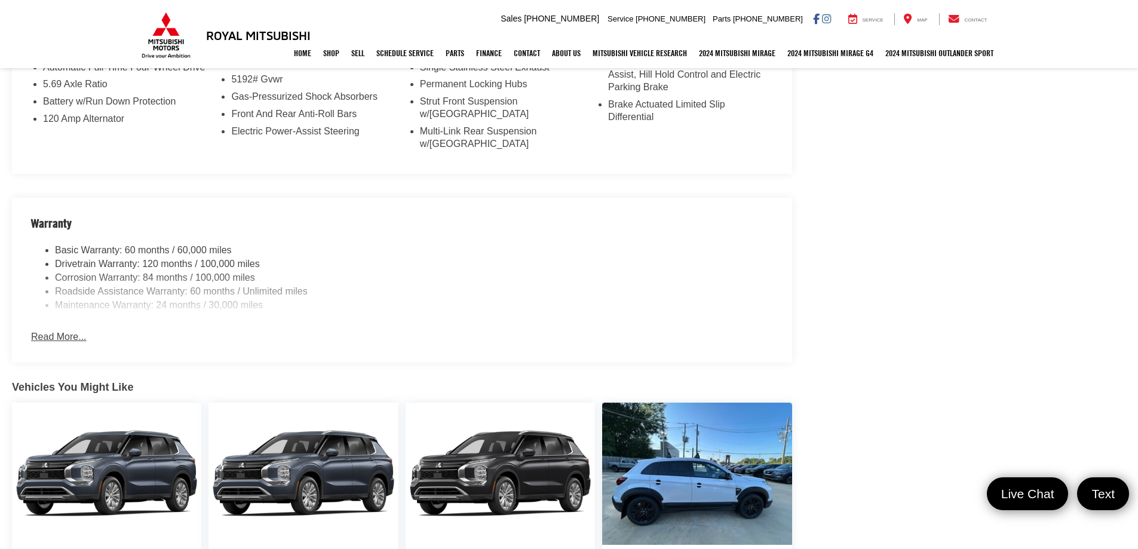
scroll to position [3225, 0]
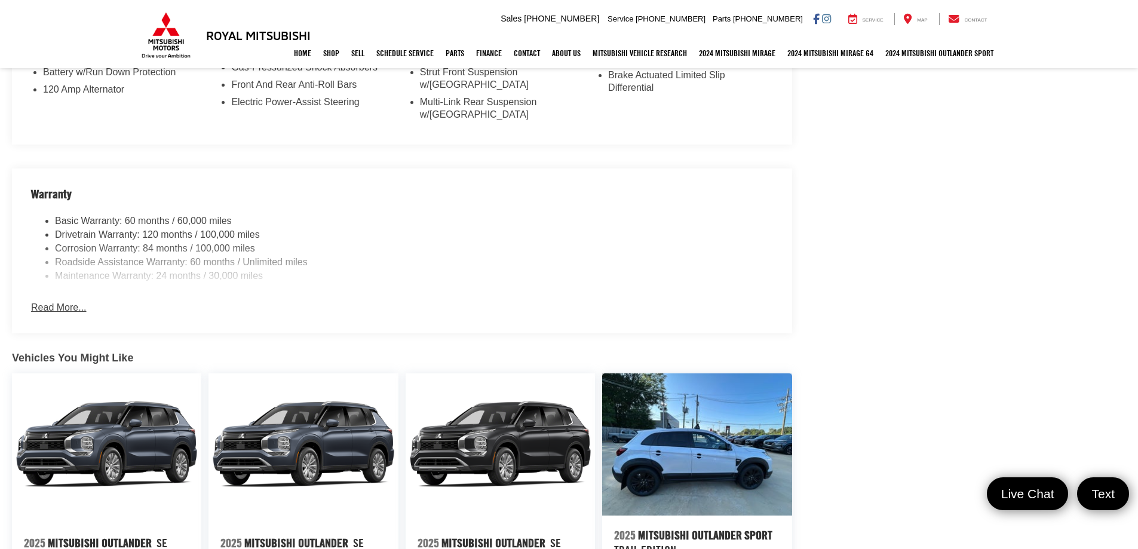
click at [76, 301] on button "Read More..." at bounding box center [58, 308] width 55 height 14
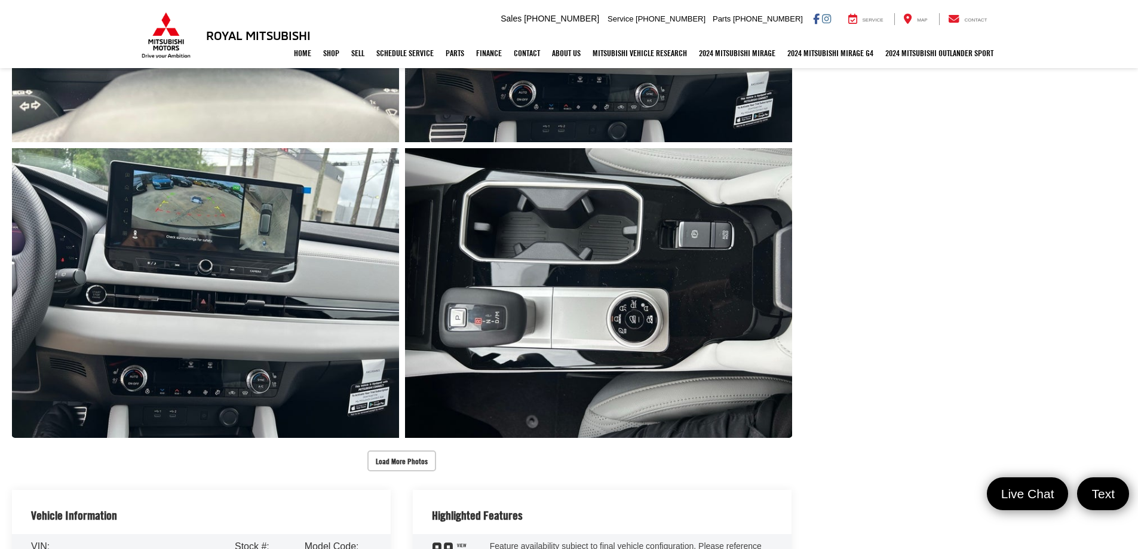
scroll to position [1954, 0]
